Goal: Find specific page/section: Find specific page/section

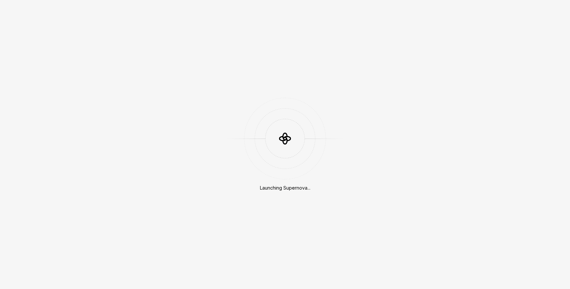
click at [440, 145] on div "Launching Supernova..." at bounding box center [285, 144] width 570 height 289
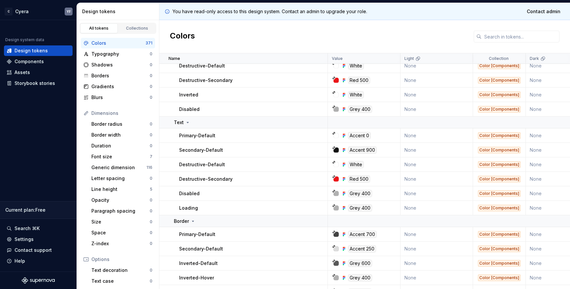
scroll to position [3629, 0]
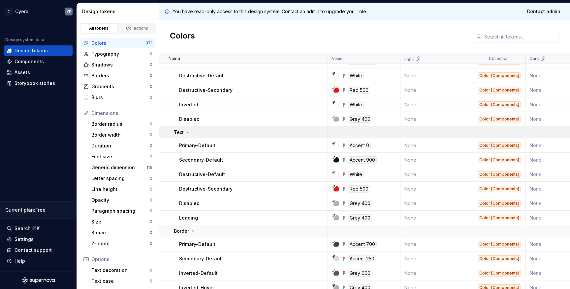
click at [188, 132] on icon at bounding box center [187, 132] width 5 height 5
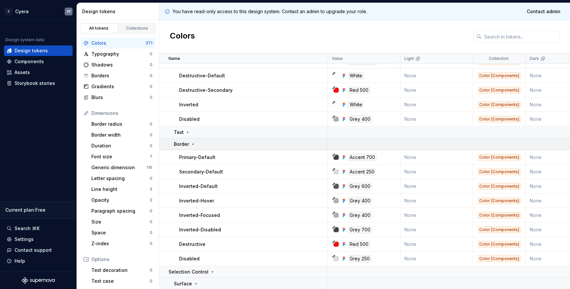
click at [190, 143] on icon at bounding box center [192, 144] width 5 height 5
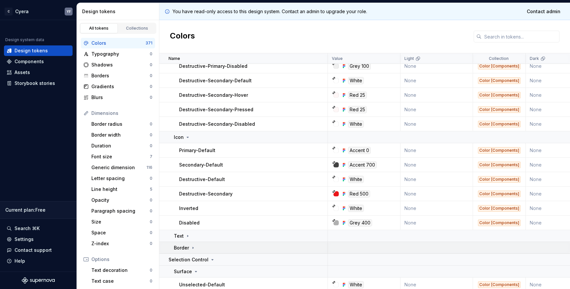
scroll to position [3507, 0]
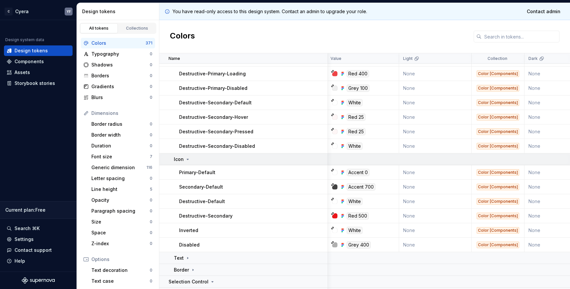
click at [187, 158] on icon at bounding box center [187, 159] width 5 height 5
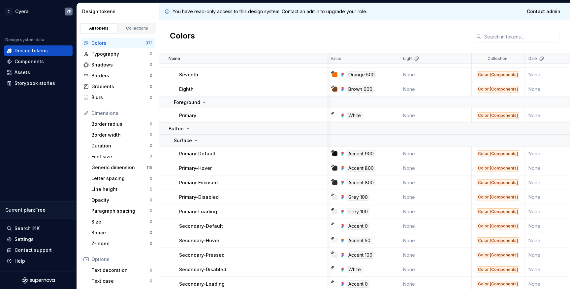
scroll to position [3157, 1]
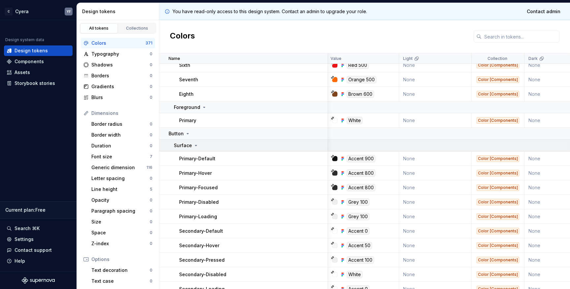
click at [193, 146] on icon at bounding box center [195, 145] width 5 height 5
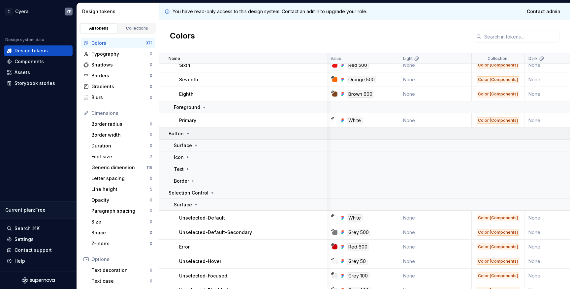
click at [187, 134] on icon at bounding box center [188, 134] width 2 height 1
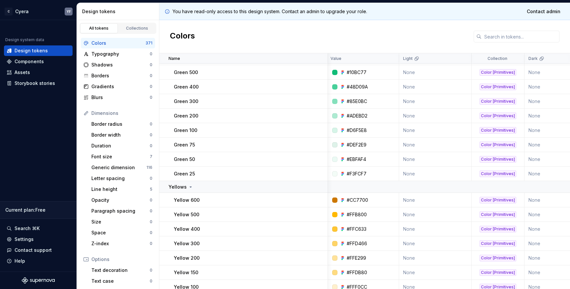
scroll to position [641, 1]
